Goal: Task Accomplishment & Management: Use online tool/utility

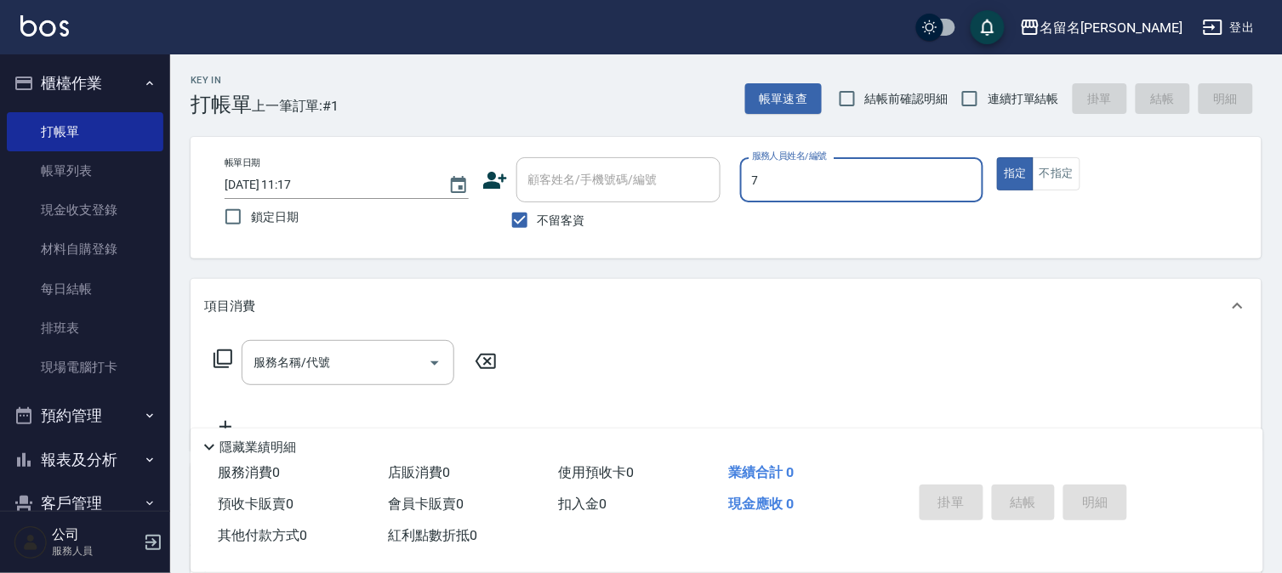
type input "[PERSON_NAME]-7"
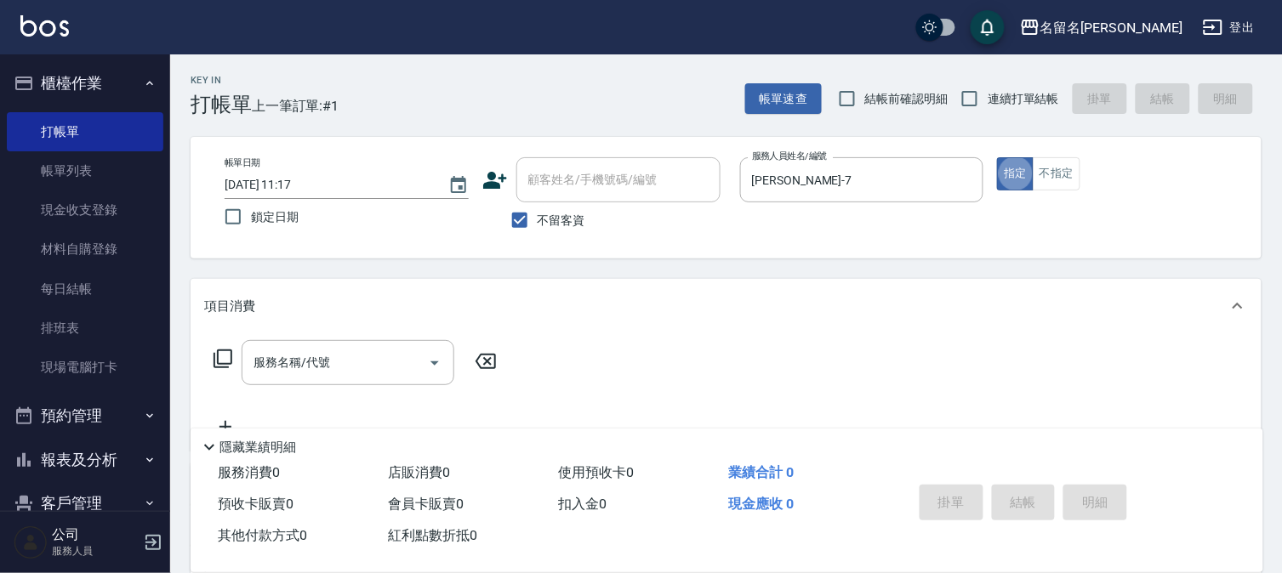
type button "true"
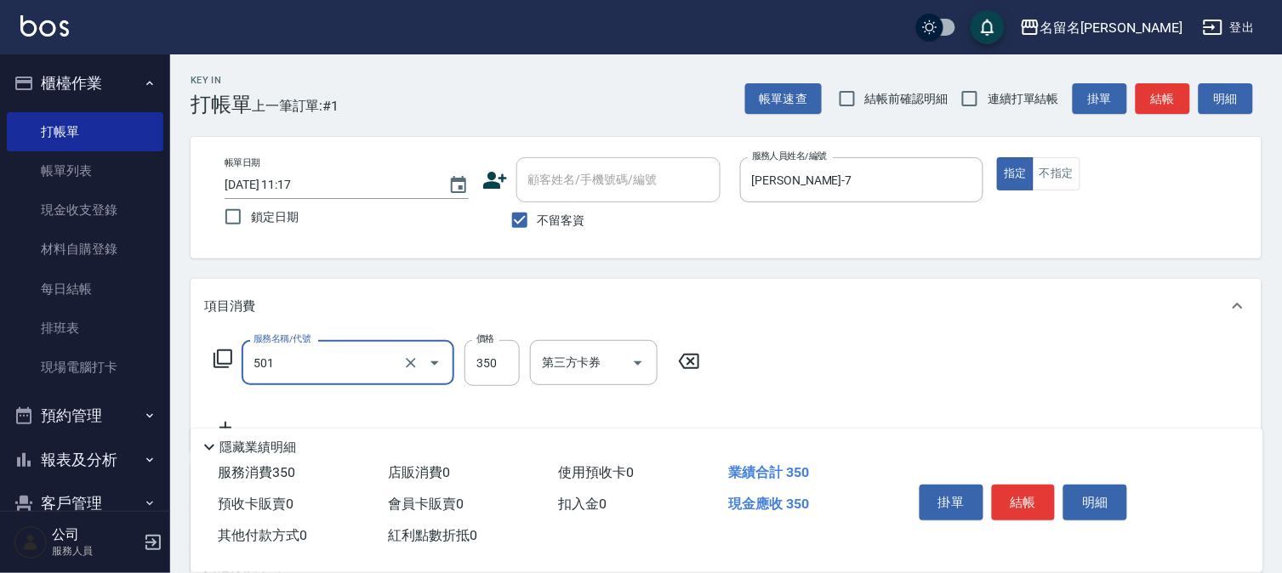
type input "P.S洗髮(501)"
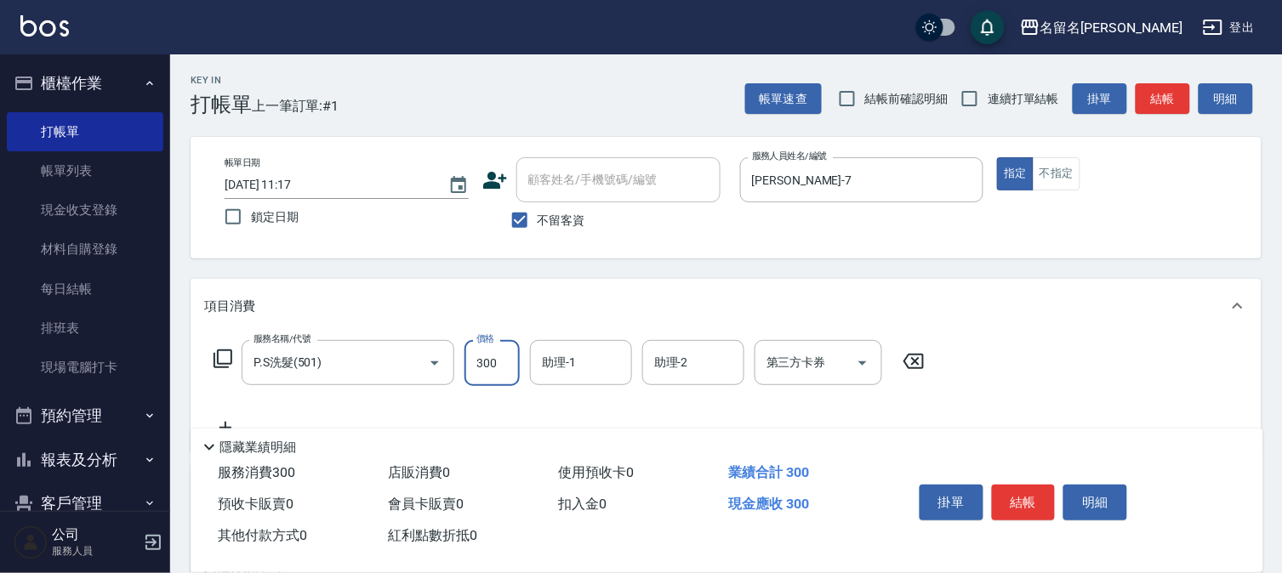
type input "300"
type input "[PERSON_NAME]-7"
click at [1018, 500] on button "結帳" at bounding box center [1024, 503] width 64 height 36
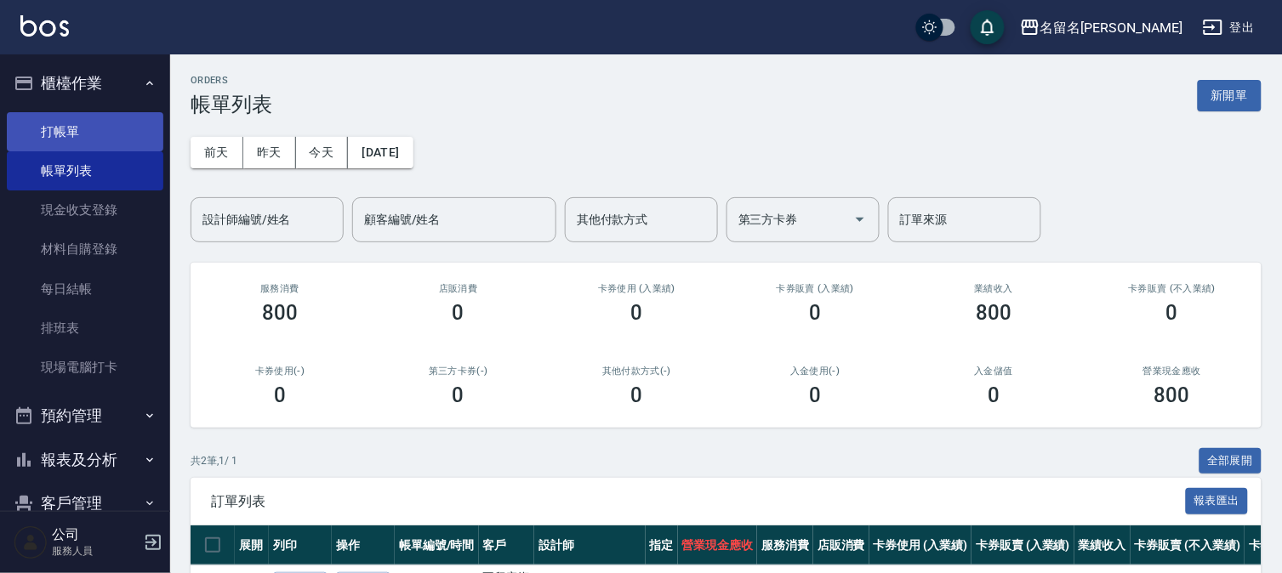
click at [109, 143] on link "打帳單" at bounding box center [85, 131] width 157 height 39
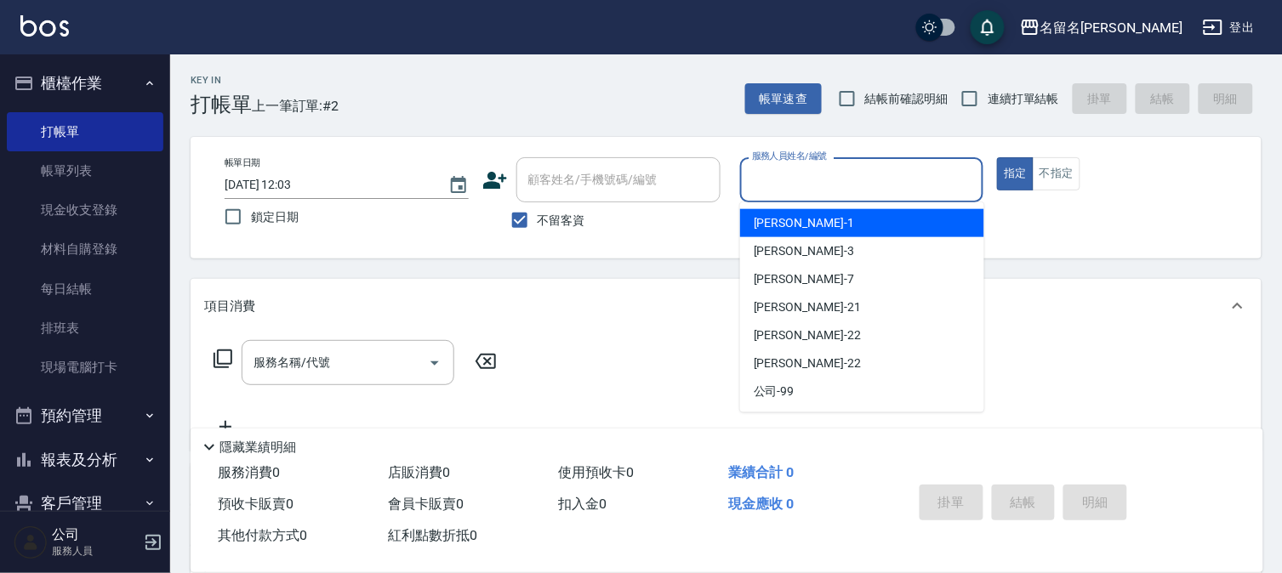
click at [792, 188] on input "服務人員姓名/編號" at bounding box center [862, 180] width 229 height 30
click at [806, 216] on div "[PERSON_NAME]-1" at bounding box center [862, 223] width 244 height 28
type input "[PERSON_NAME]-1"
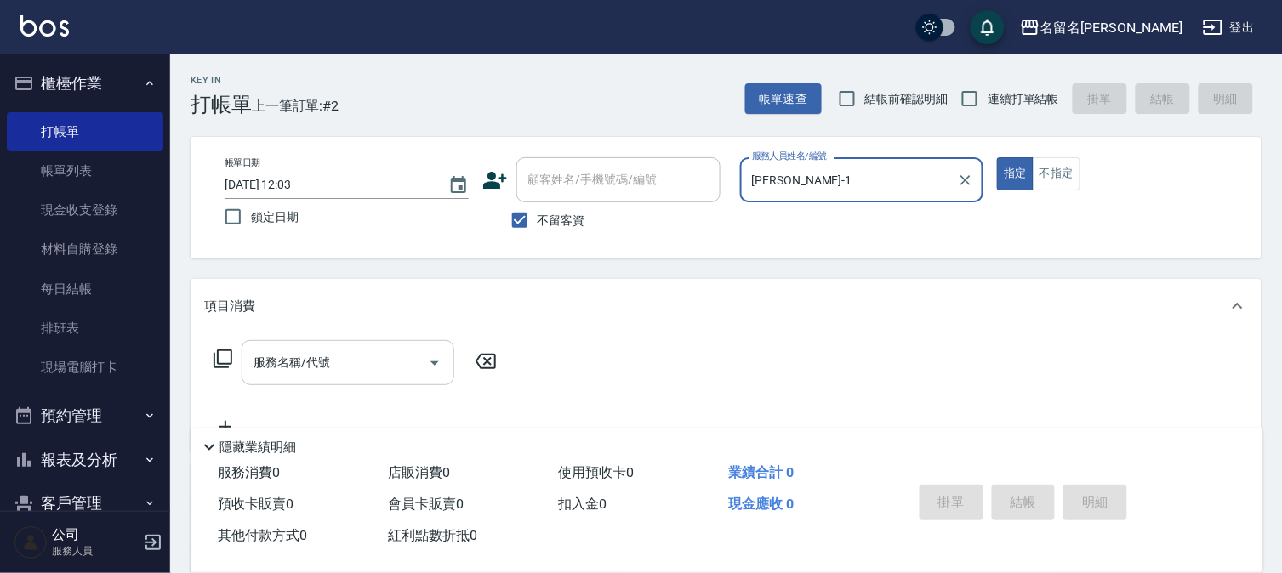
click at [248, 370] on div "服務名稱/代號" at bounding box center [348, 362] width 213 height 45
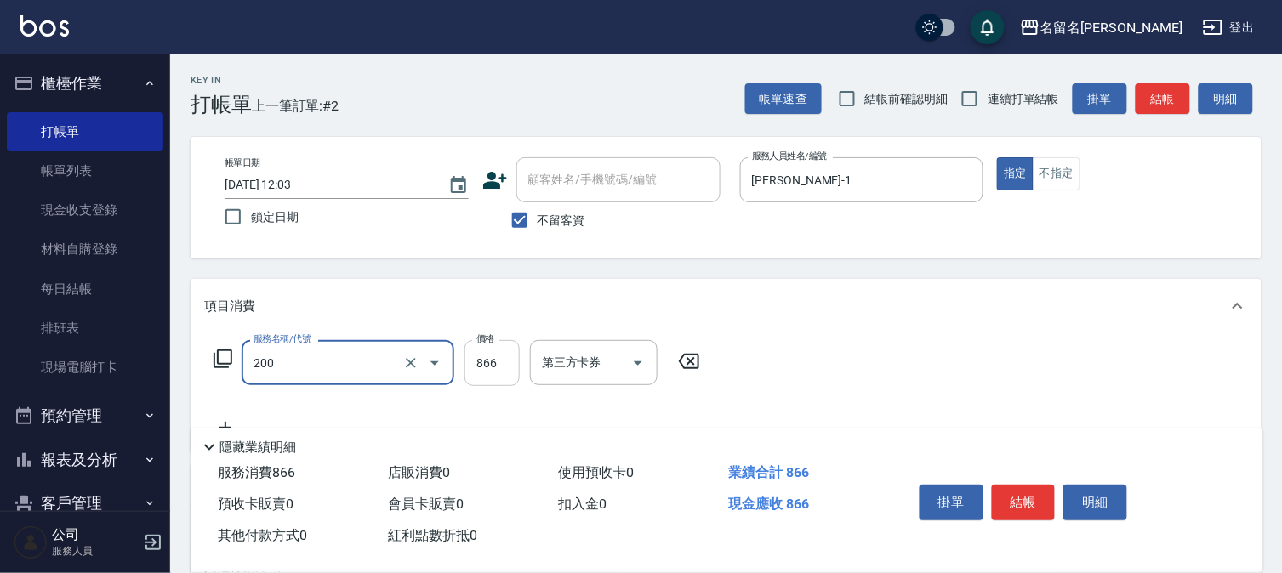
type input "燙髮(設自)(200)"
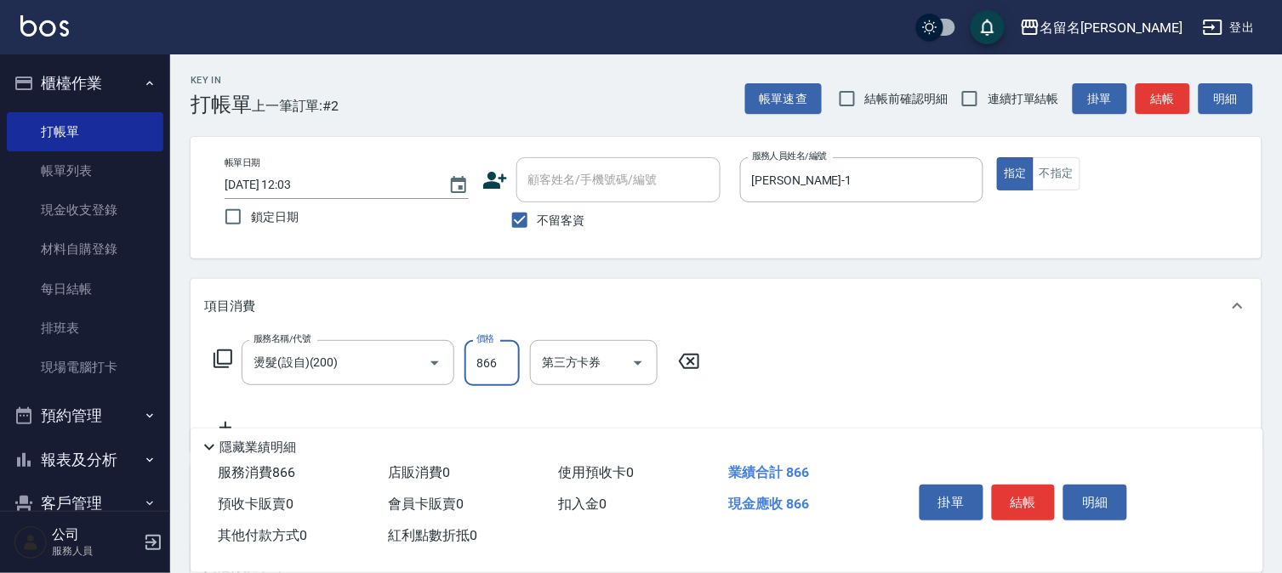
click at [476, 362] on input "866" at bounding box center [491, 363] width 55 height 46
type input "1500"
click at [1036, 489] on button "結帳" at bounding box center [1024, 503] width 64 height 36
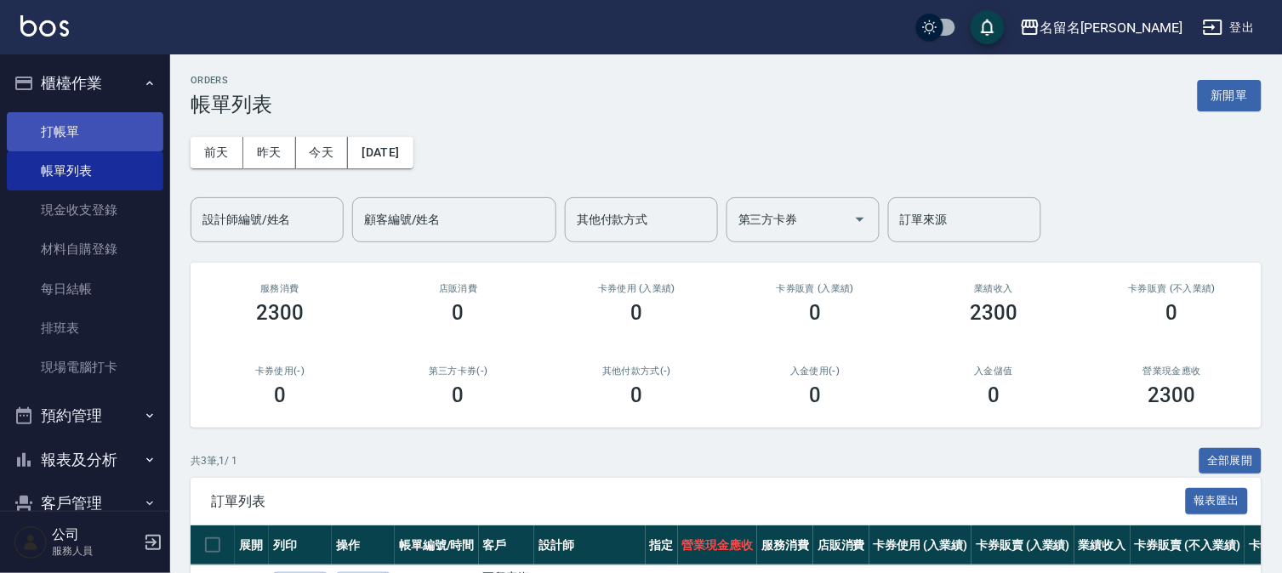
click at [124, 126] on link "打帳單" at bounding box center [85, 131] width 157 height 39
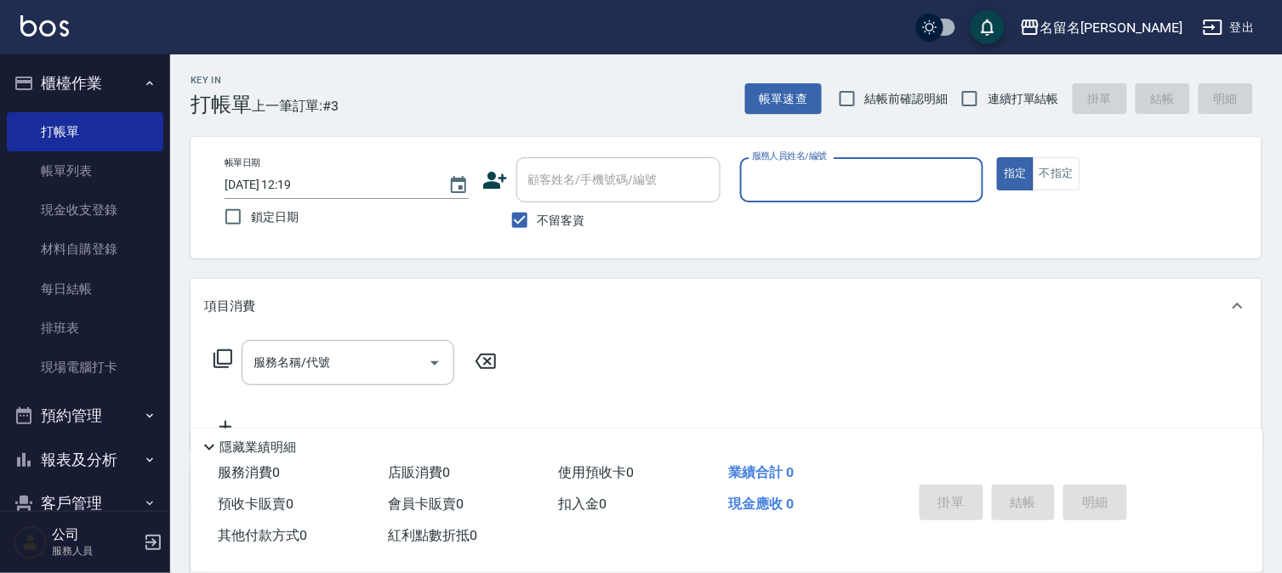
click at [943, 176] on input "服務人員姓名/編號" at bounding box center [862, 180] width 229 height 30
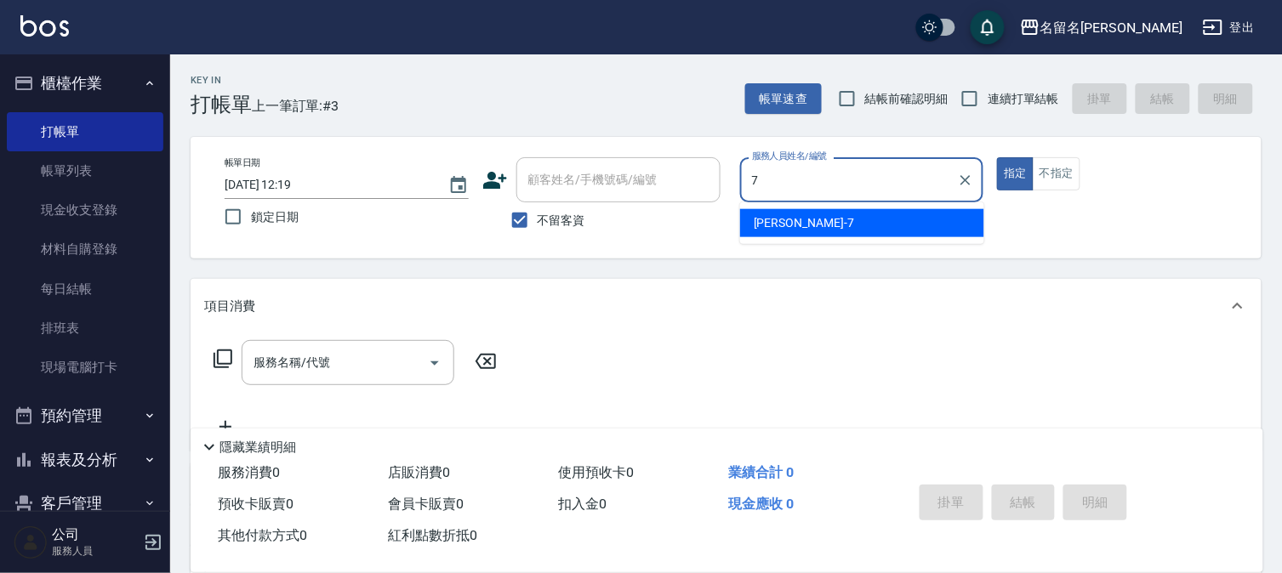
type input "[PERSON_NAME]-7"
type button "true"
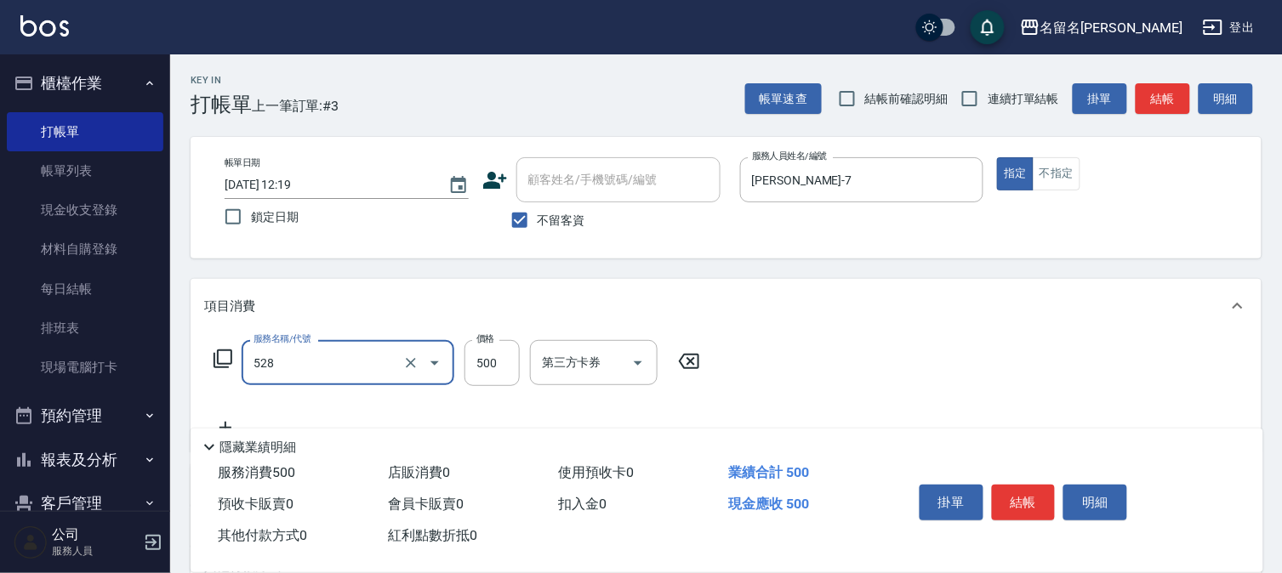
type input "頭皮養護B(528)"
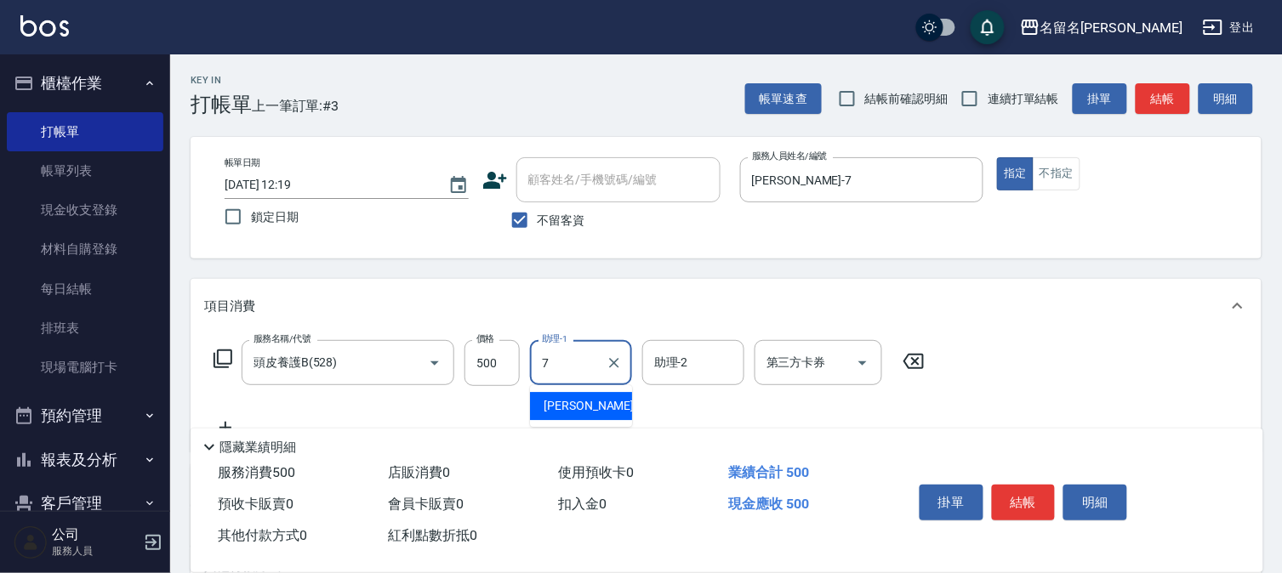
type input "[PERSON_NAME]-7"
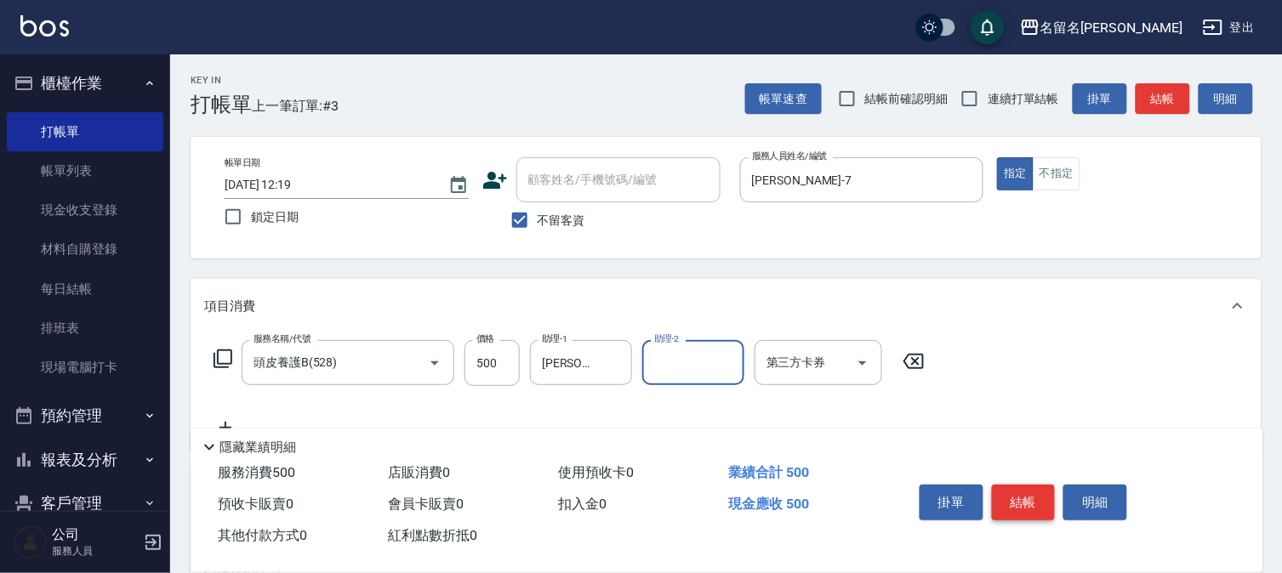
click at [1045, 499] on button "結帳" at bounding box center [1024, 503] width 64 height 36
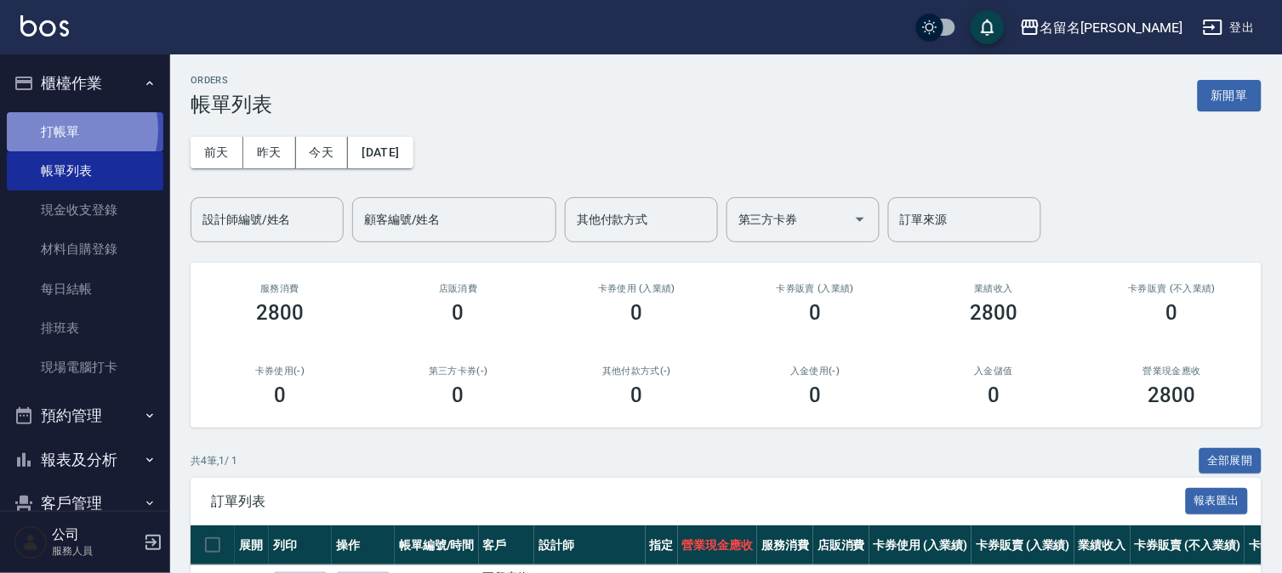
click at [60, 129] on link "打帳單" at bounding box center [85, 131] width 157 height 39
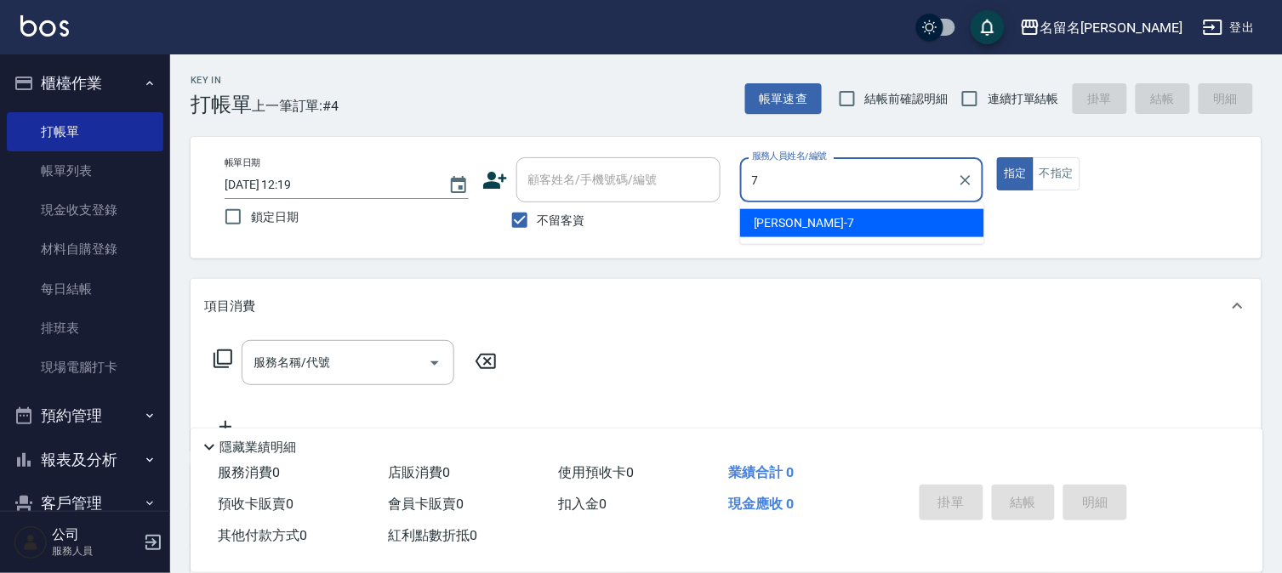
type input "[PERSON_NAME]-7"
type button "true"
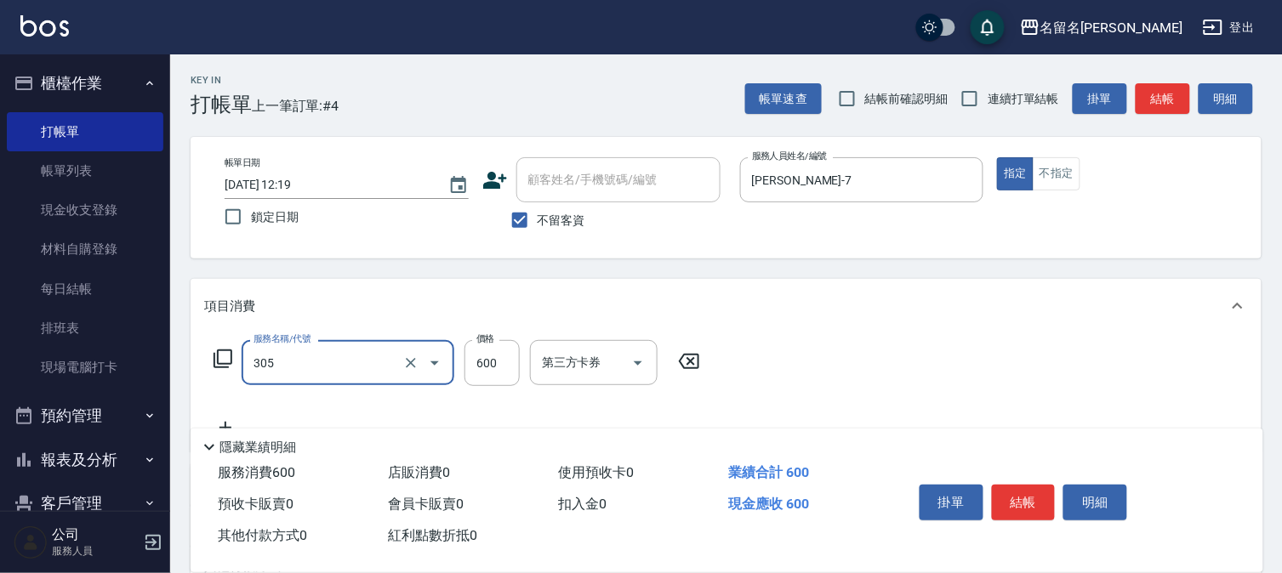
type input "洗+剪(一般)(305)"
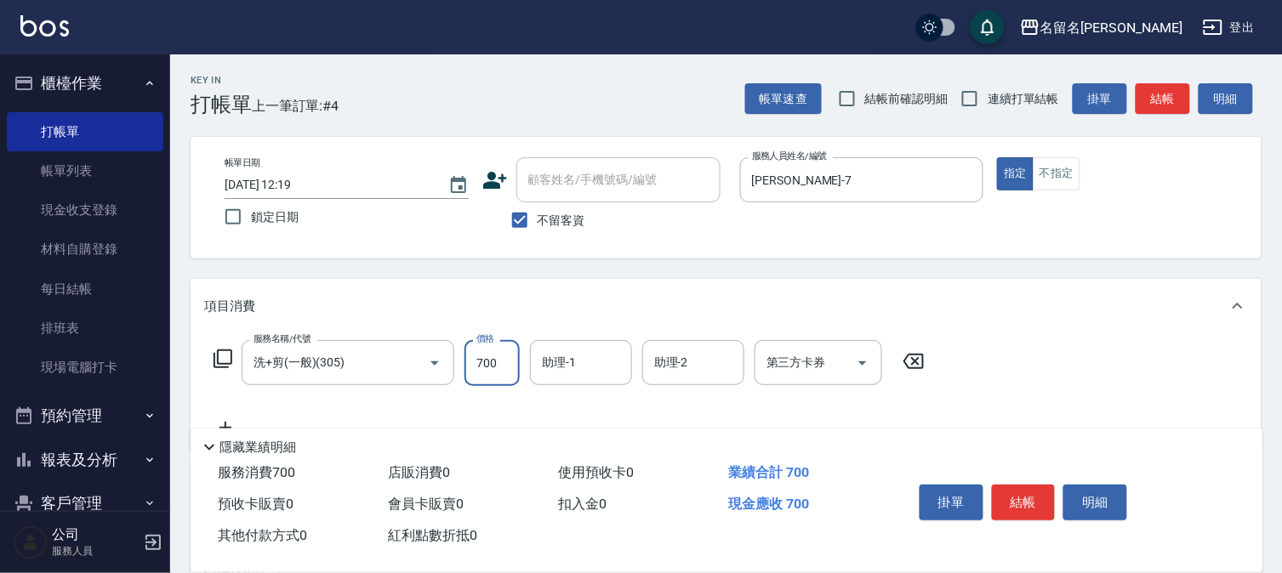
type input "700"
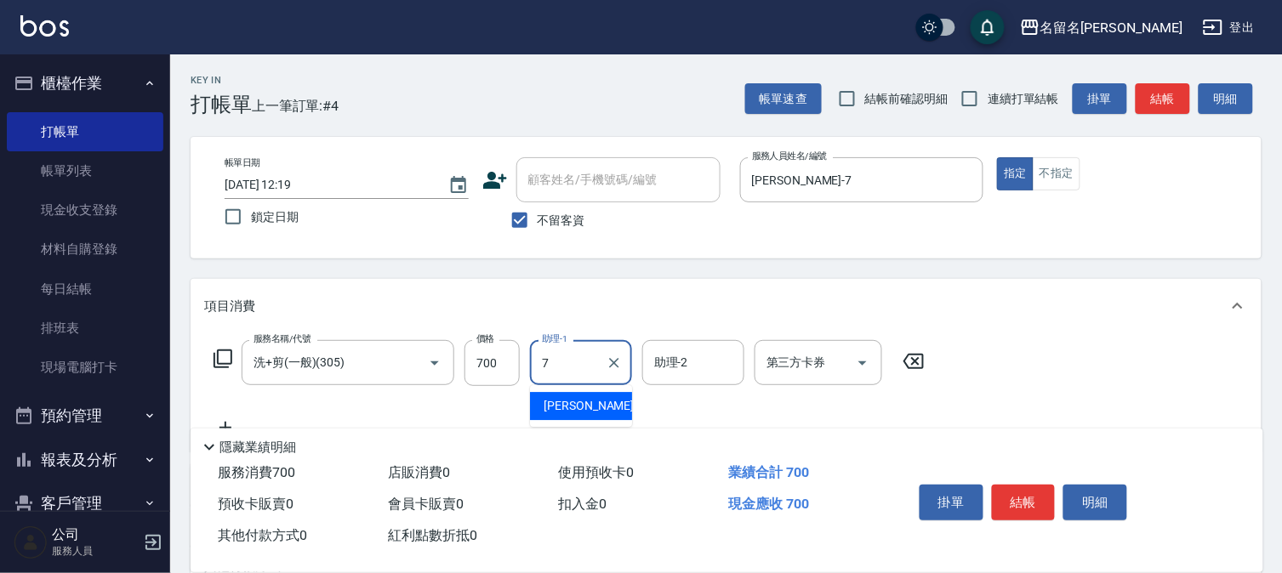
type input "[PERSON_NAME]-7"
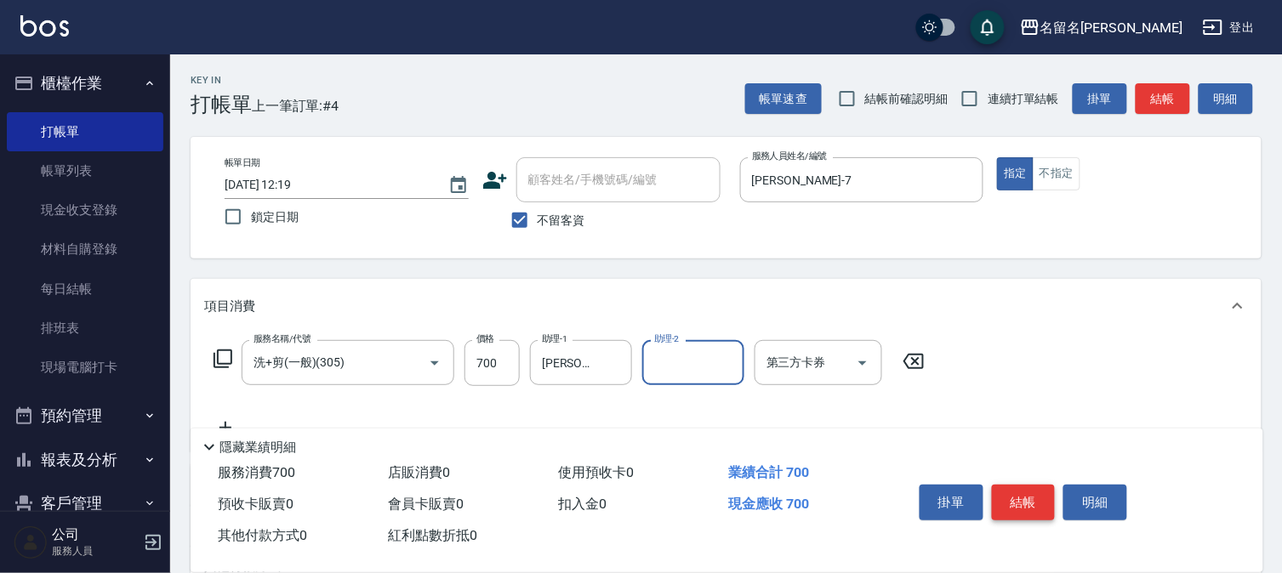
click at [1034, 502] on button "結帳" at bounding box center [1024, 503] width 64 height 36
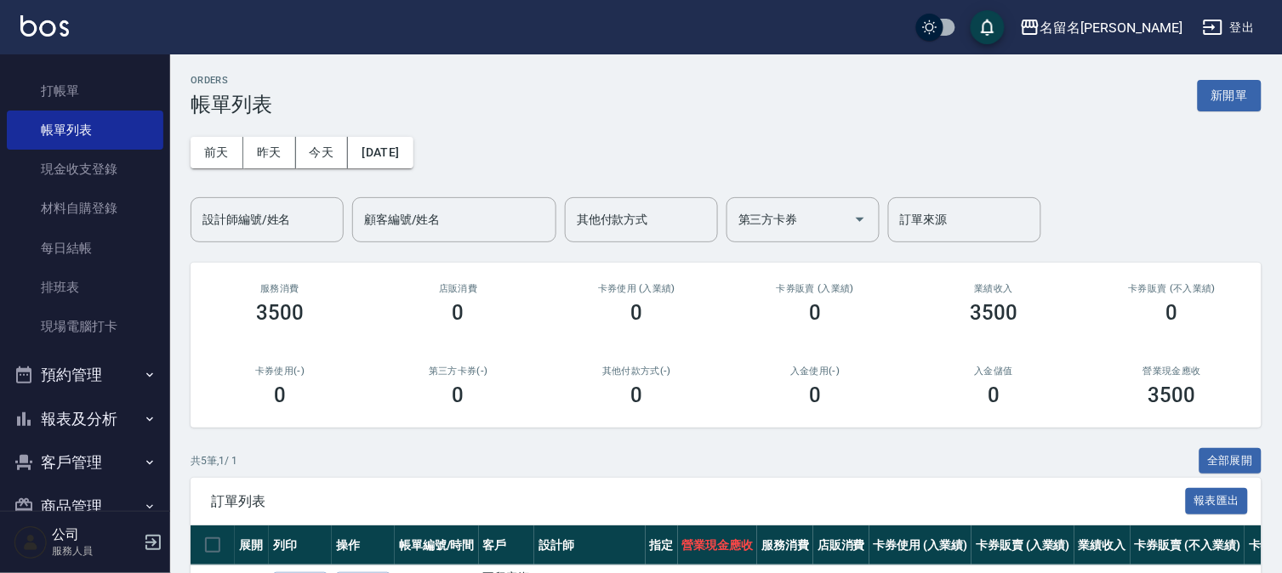
scroll to position [77, 0]
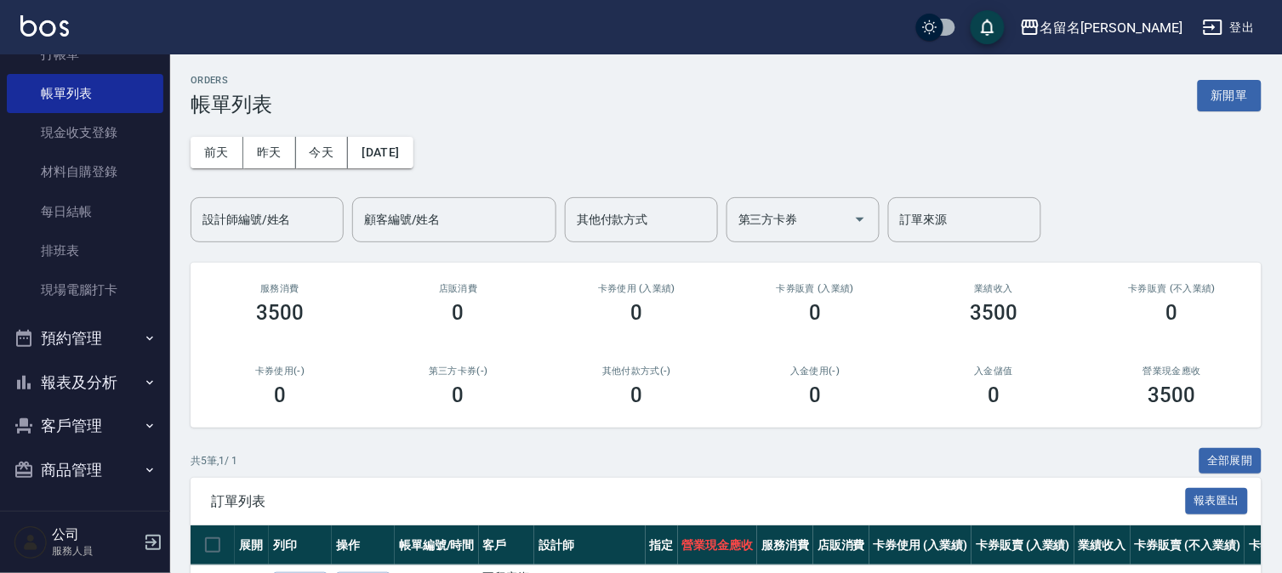
click at [96, 373] on button "報表及分析" at bounding box center [85, 383] width 157 height 44
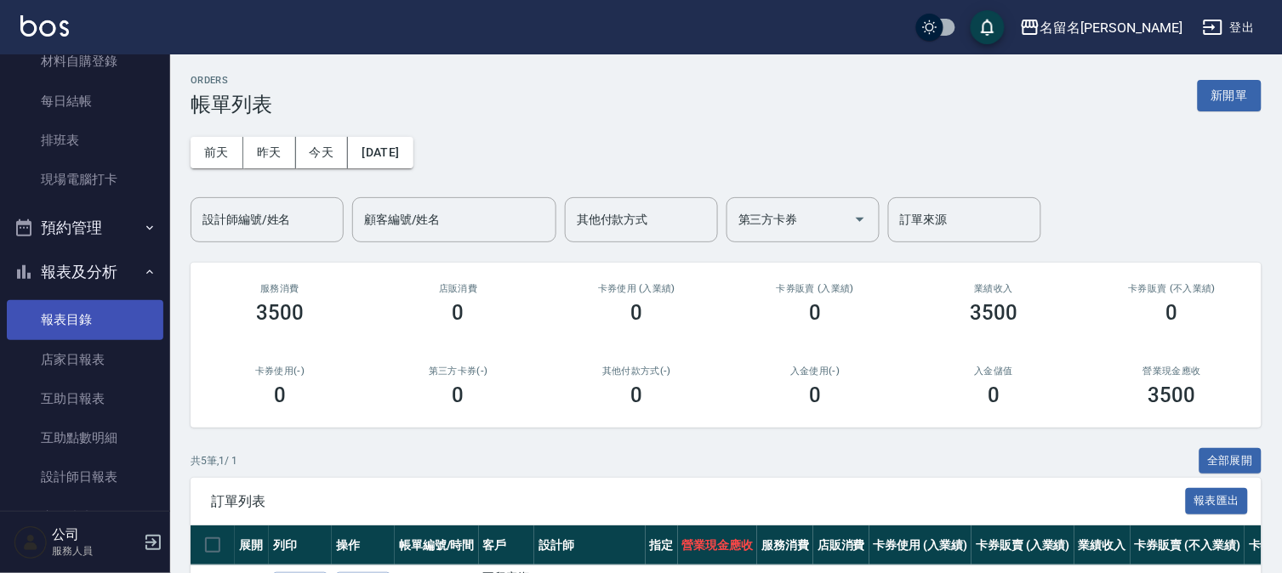
scroll to position [327, 0]
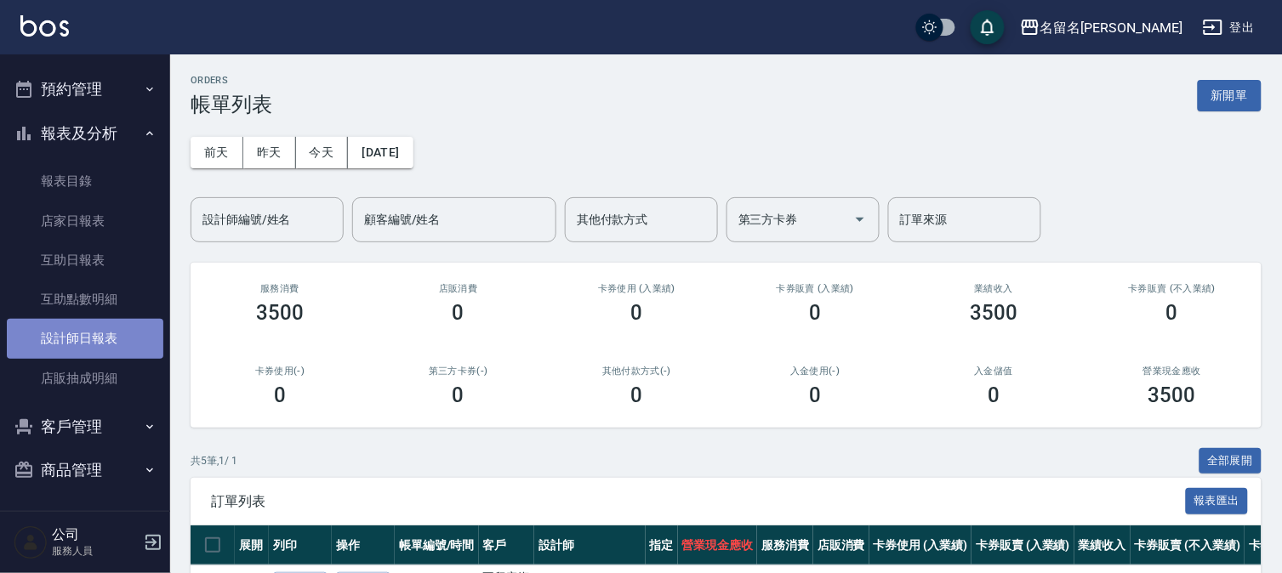
click at [100, 325] on link "設計師日報表" at bounding box center [85, 338] width 157 height 39
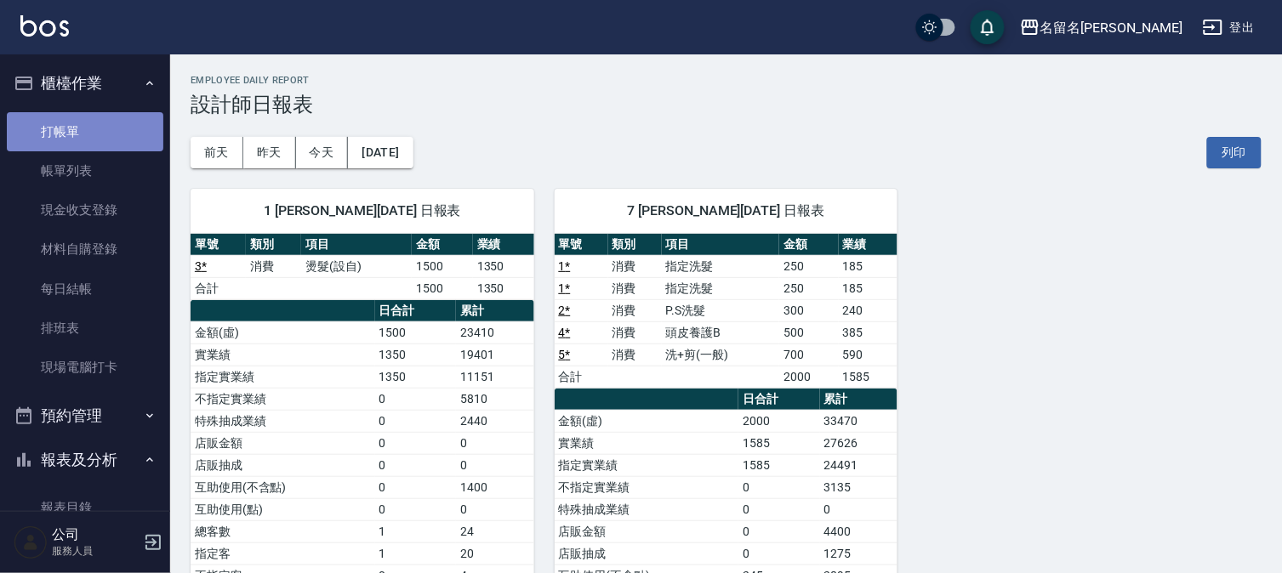
click at [117, 123] on link "打帳單" at bounding box center [85, 131] width 157 height 39
